Goal: Task Accomplishment & Management: Manage account settings

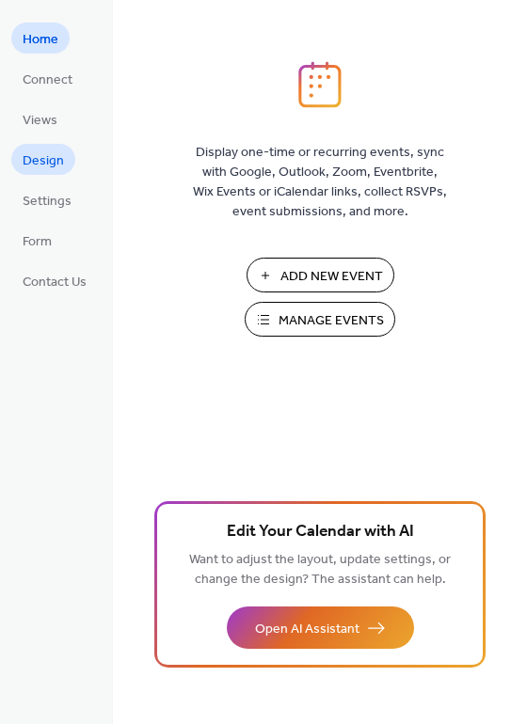
click at [44, 162] on span "Design" at bounding box center [43, 161] width 41 height 20
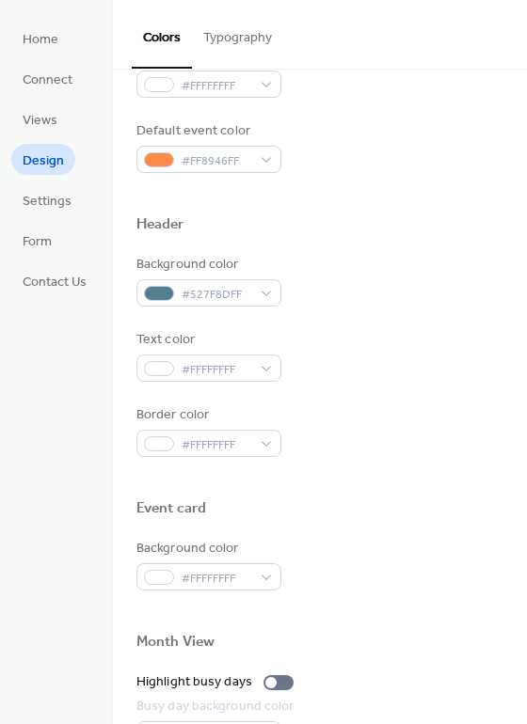
scroll to position [598, 0]
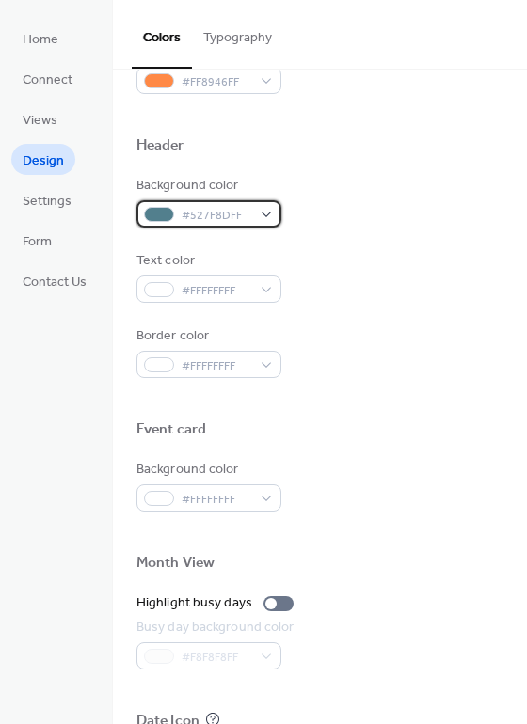
click at [158, 211] on div at bounding box center [159, 214] width 30 height 15
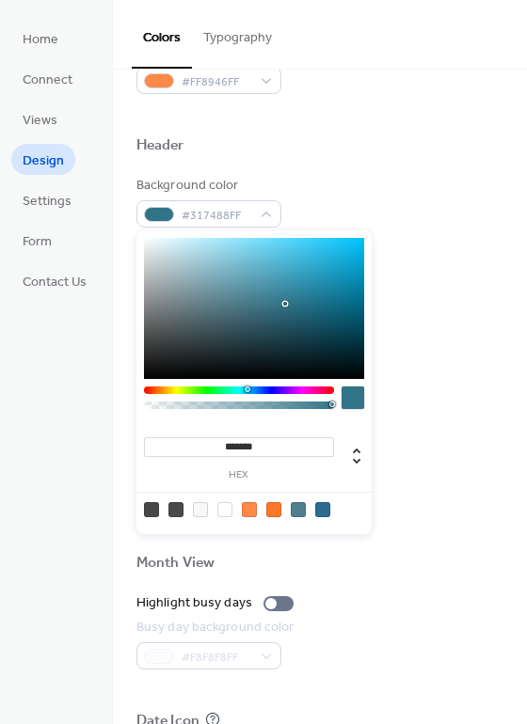
click at [284, 304] on div at bounding box center [254, 308] width 220 height 141
click at [279, 281] on div at bounding box center [254, 308] width 220 height 141
click at [170, 274] on div at bounding box center [254, 308] width 220 height 141
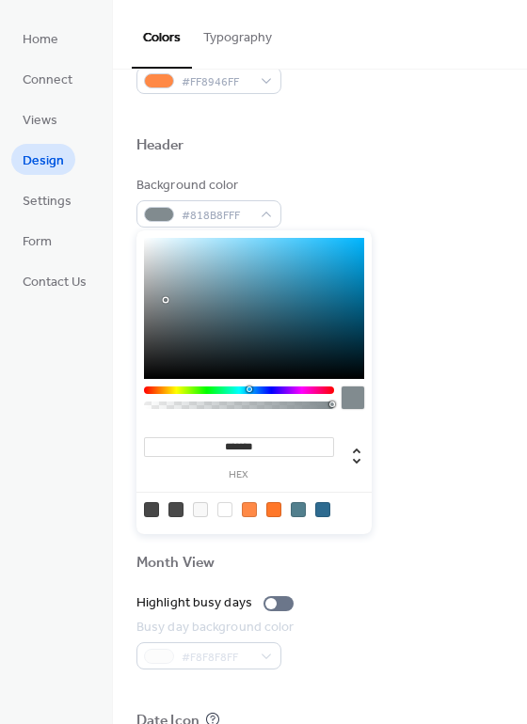
click at [166, 300] on div at bounding box center [254, 308] width 220 height 141
click at [321, 301] on div at bounding box center [254, 308] width 220 height 141
click at [300, 311] on div at bounding box center [254, 308] width 220 height 141
click at [333, 303] on div at bounding box center [254, 308] width 220 height 141
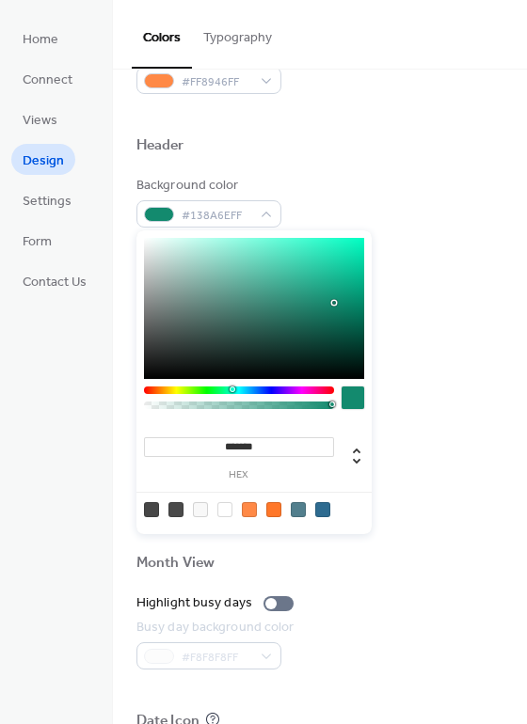
click at [231, 390] on div at bounding box center [239, 391] width 190 height 8
click at [218, 388] on div at bounding box center [239, 391] width 190 height 8
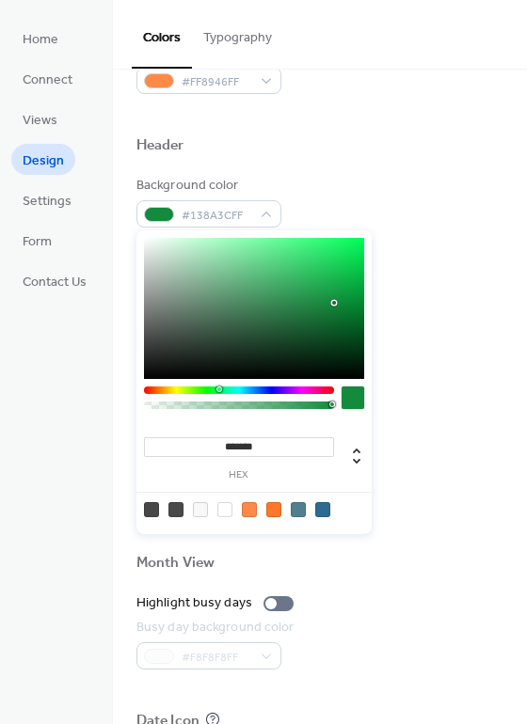
click at [205, 388] on div at bounding box center [239, 391] width 190 height 8
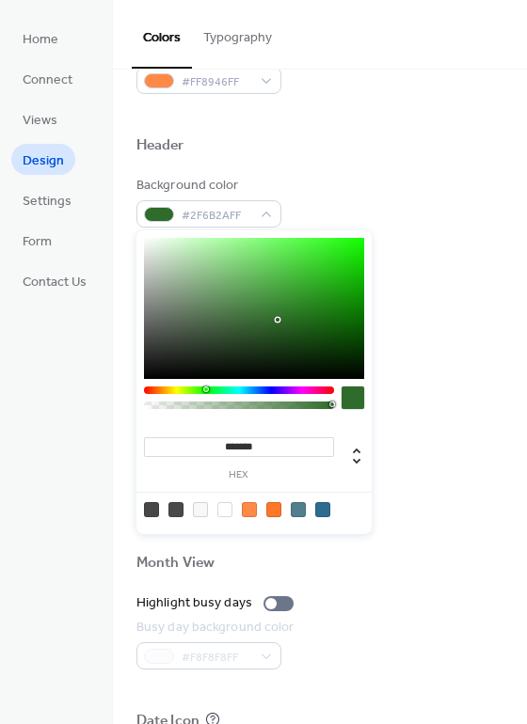
click at [277, 320] on div at bounding box center [254, 308] width 220 height 141
click at [233, 321] on div at bounding box center [254, 308] width 220 height 141
click at [163, 391] on div at bounding box center [239, 391] width 190 height 8
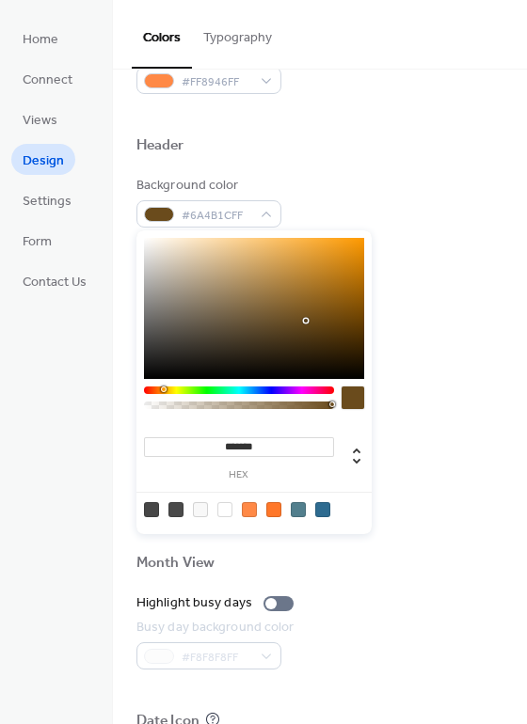
click at [306, 321] on div at bounding box center [254, 308] width 220 height 141
type input "*******"
click at [230, 319] on div at bounding box center [254, 308] width 220 height 141
